Goal: Information Seeking & Learning: Understand process/instructions

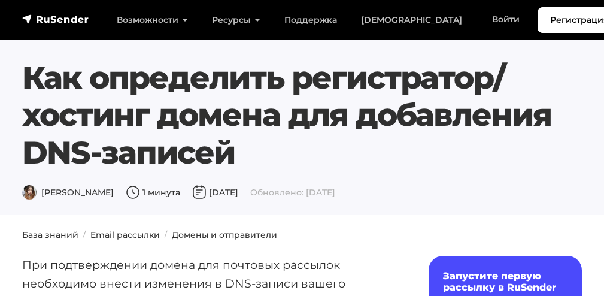
scroll to position [1301, 0]
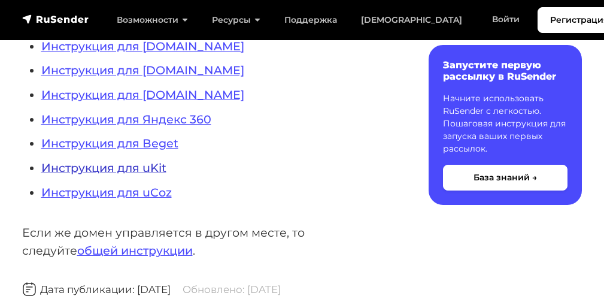
click at [47, 160] on link "Инструкция для uKit" at bounding box center [103, 167] width 125 height 14
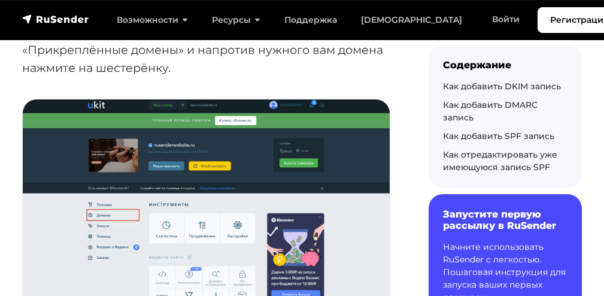
scroll to position [192, 0]
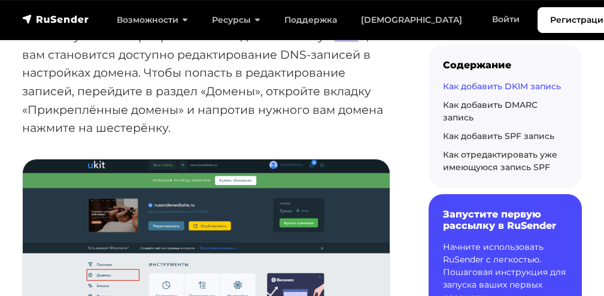
click at [458, 84] on link "Как добавить DKIM запись" at bounding box center [502, 86] width 118 height 11
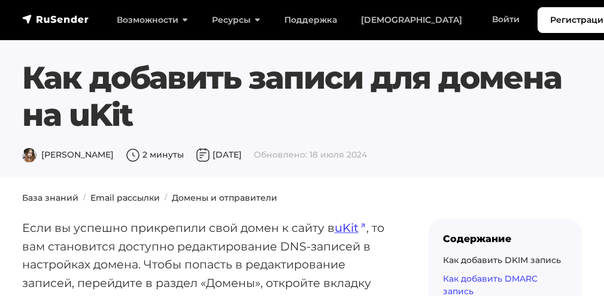
click at [484, 288] on div "Как добавить DMARC запись" at bounding box center [505, 284] width 125 height 25
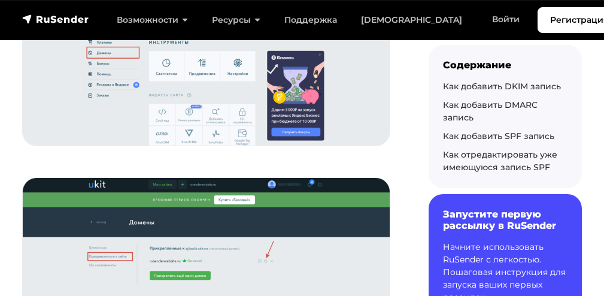
scroll to position [474, 0]
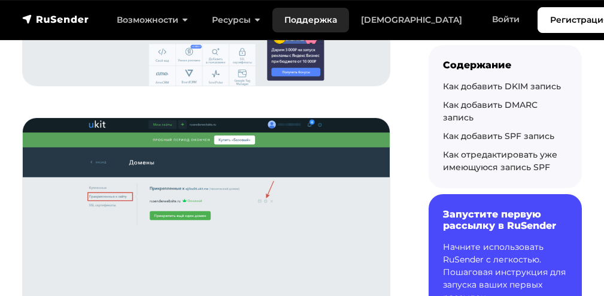
click at [311, 11] on link "Поддержка 24/7" at bounding box center [310, 20] width 77 height 25
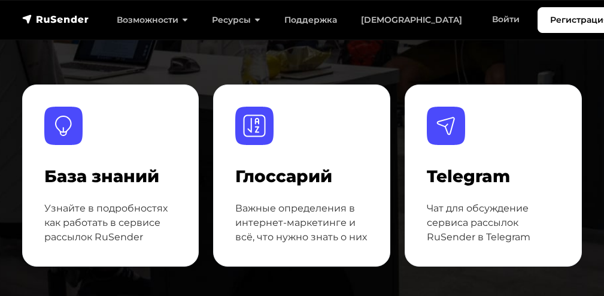
scroll to position [730, 0]
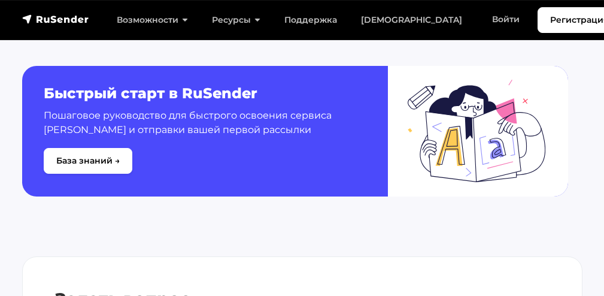
click at [407, 181] on div at bounding box center [481, 131] width 172 height 131
